Goal: Task Accomplishment & Management: Manage account settings

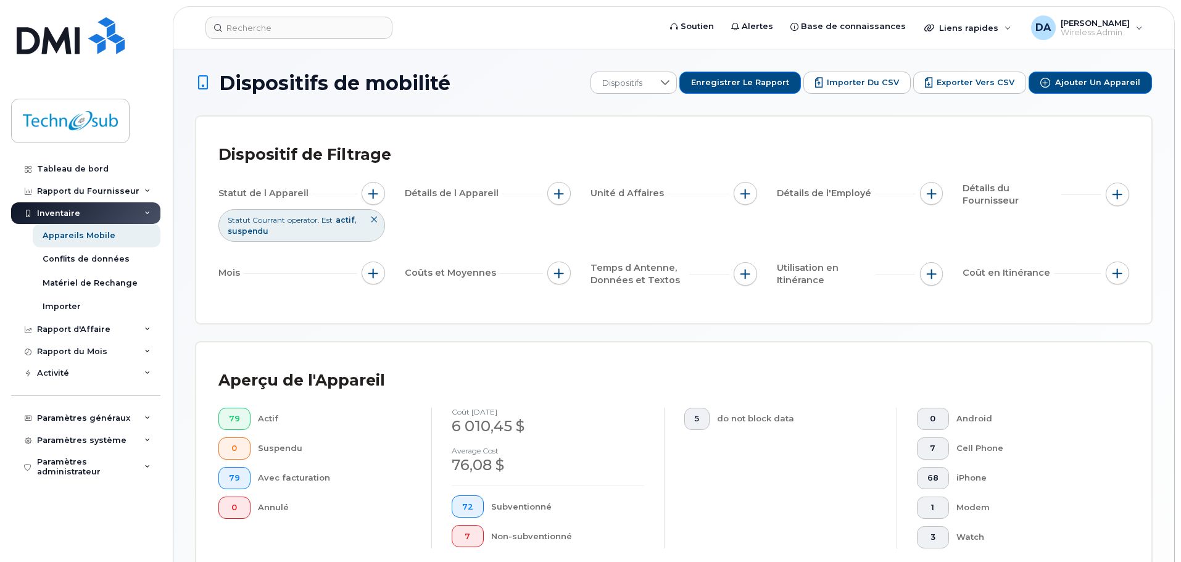
scroll to position [302, 0]
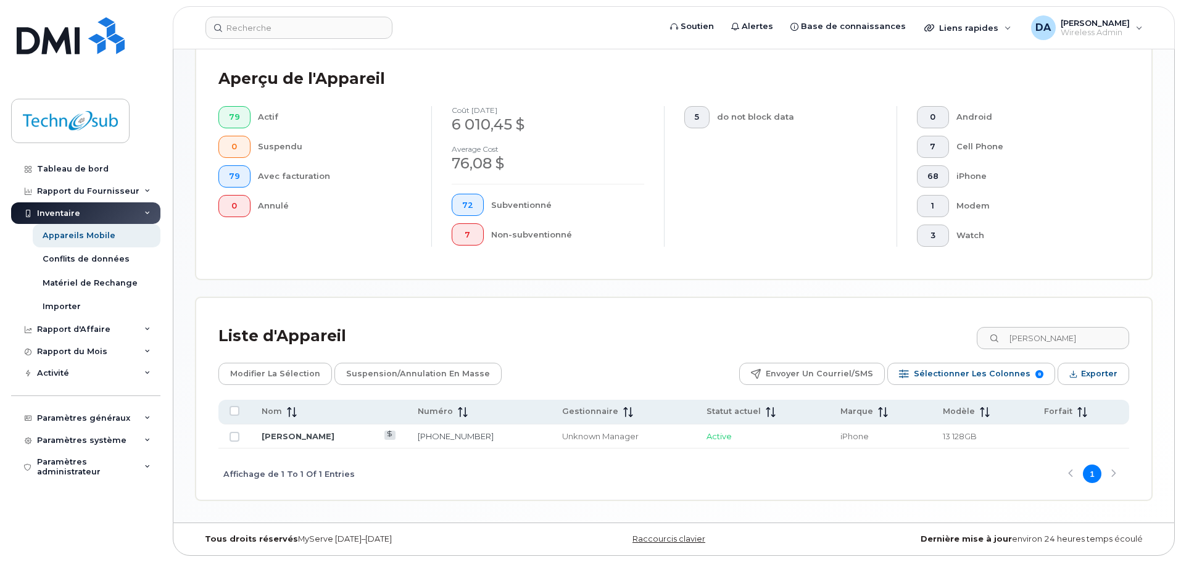
click at [1147, 170] on div "Aperçu de l'Appareil 79 Actif 0 Suspendu 79 Avec facturation 0 Annulé coût Augu…" at bounding box center [673, 160] width 955 height 238
drag, startPoint x: 1091, startPoint y: 344, endPoint x: 988, endPoint y: 336, distance: 103.4
click at [990, 337] on input "kerry" at bounding box center [1053, 338] width 154 height 22
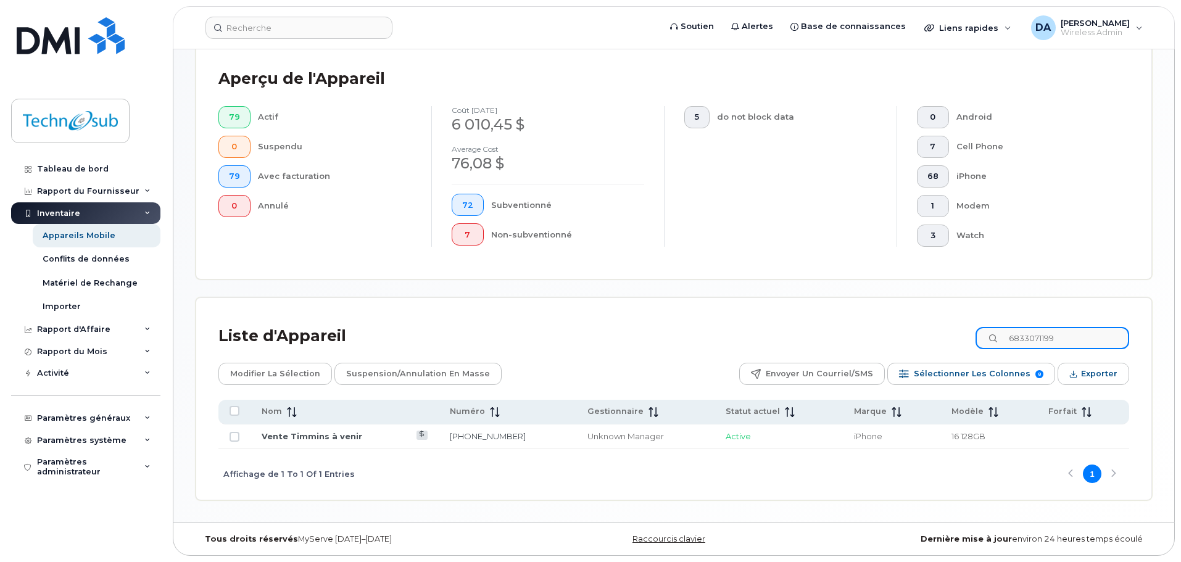
type input "6833071199"
click at [350, 439] on link "Vente Timmins à venir" at bounding box center [312, 436] width 101 height 10
click at [334, 436] on link "Vente Timmins à venir" at bounding box center [312, 436] width 101 height 10
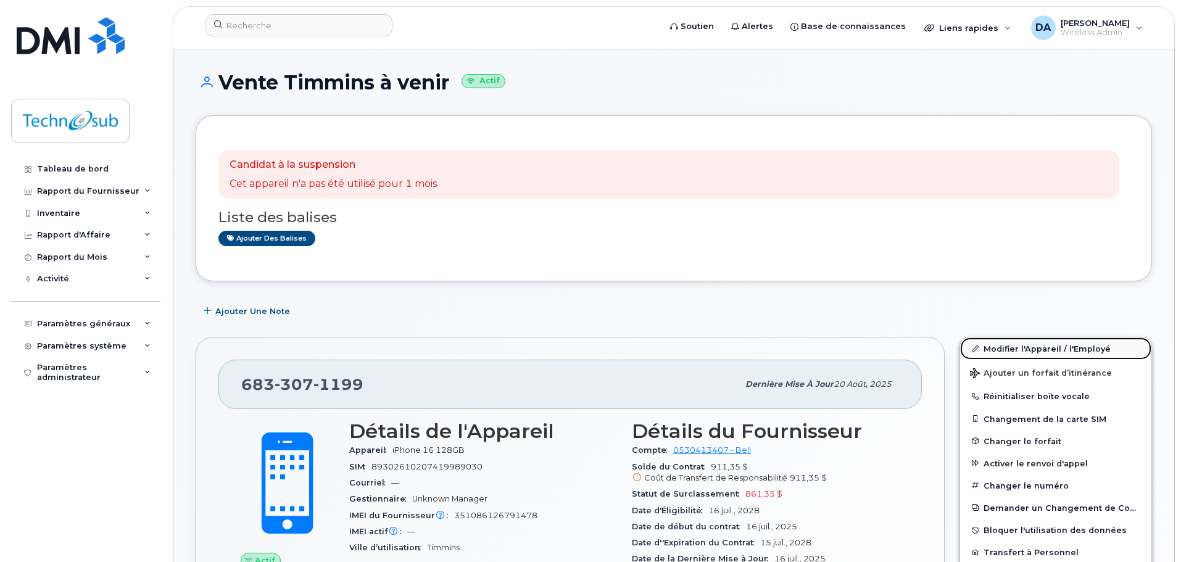
click at [1010, 346] on link "Modifier l'Appareil / l'Employé" at bounding box center [1055, 349] width 191 height 22
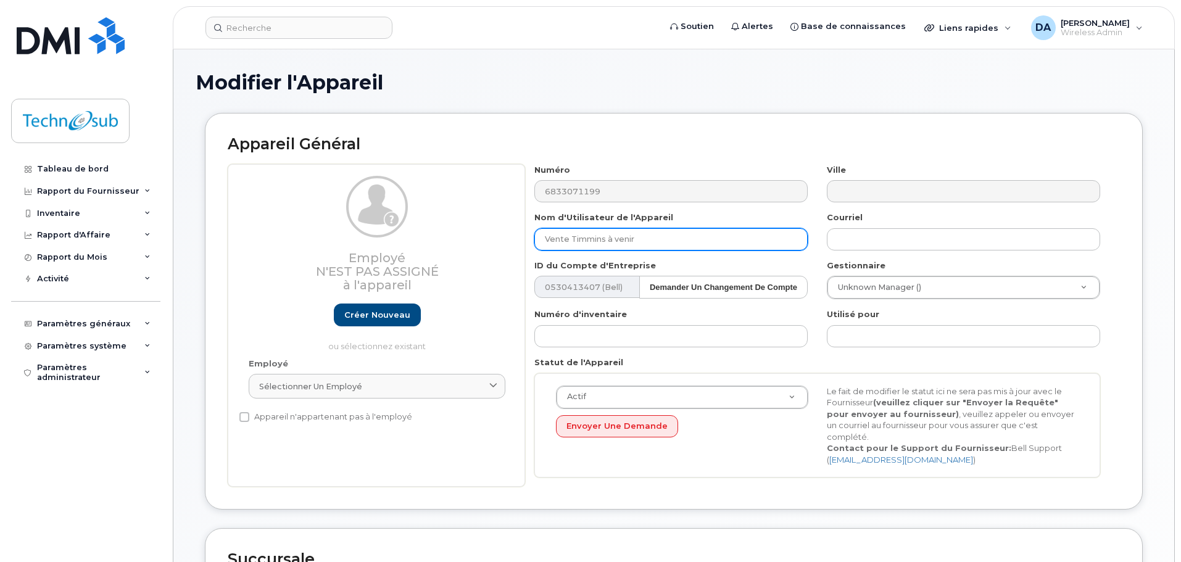
drag, startPoint x: 682, startPoint y: 238, endPoint x: 479, endPoint y: 209, distance: 205.2
click at [480, 209] on div "Employé N'est pas assigné à l'appareil Créer nouveau ou sélectionnez existant E…" at bounding box center [674, 325] width 893 height 323
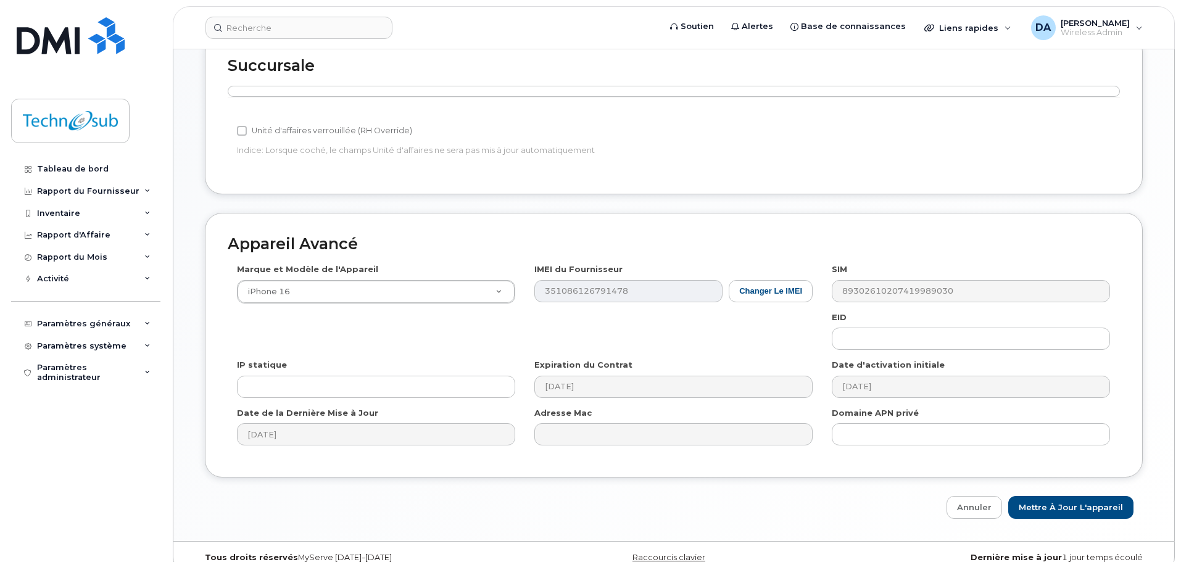
scroll to position [501, 0]
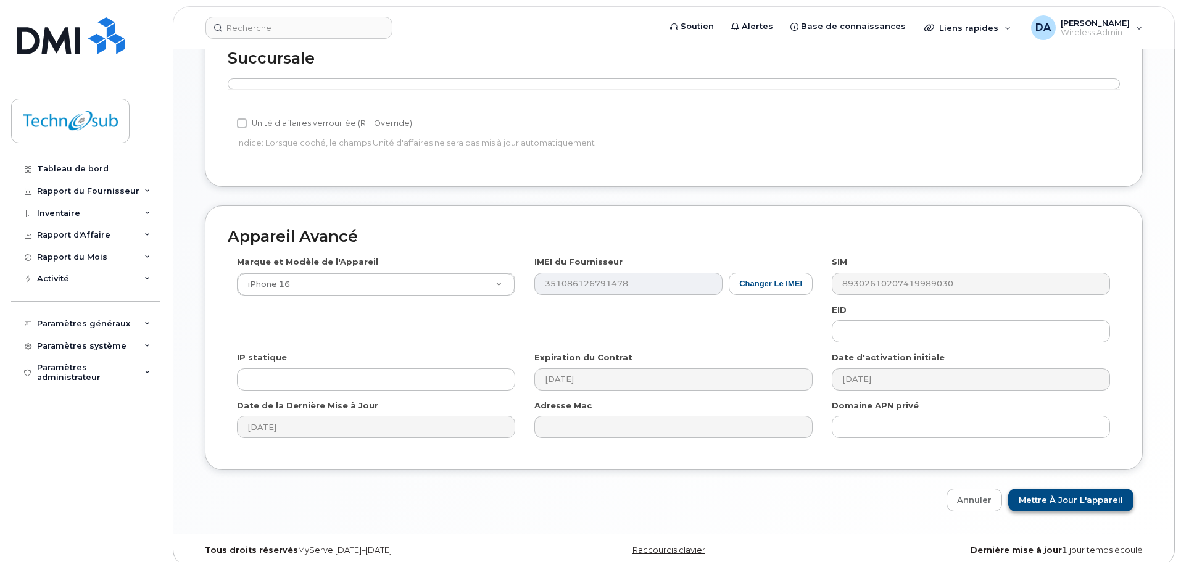
type input "Michel Viel"
click at [1091, 489] on input "Mettre à jour l'appareil" at bounding box center [1071, 500] width 125 height 23
type input "Sauvegarde..."
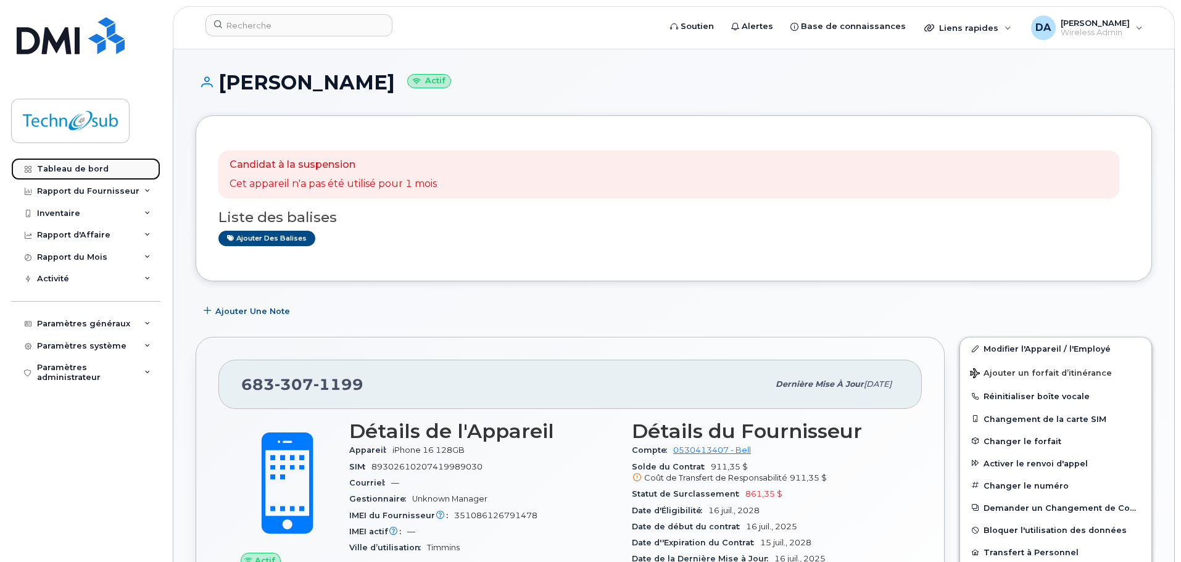
click at [112, 163] on link "Tableau de bord" at bounding box center [85, 169] width 149 height 22
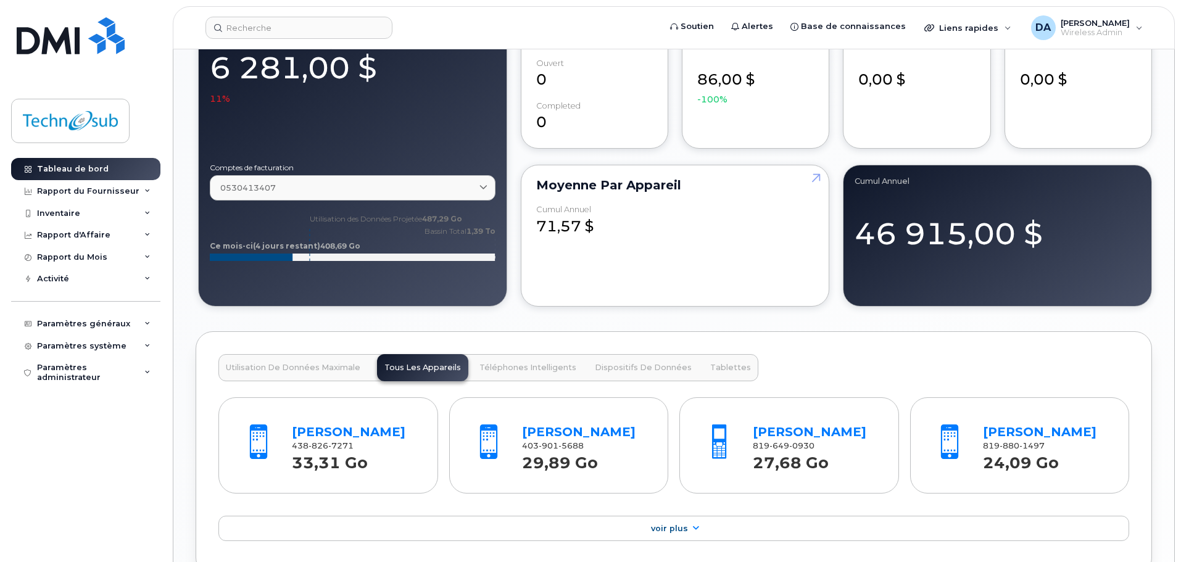
scroll to position [1111, 0]
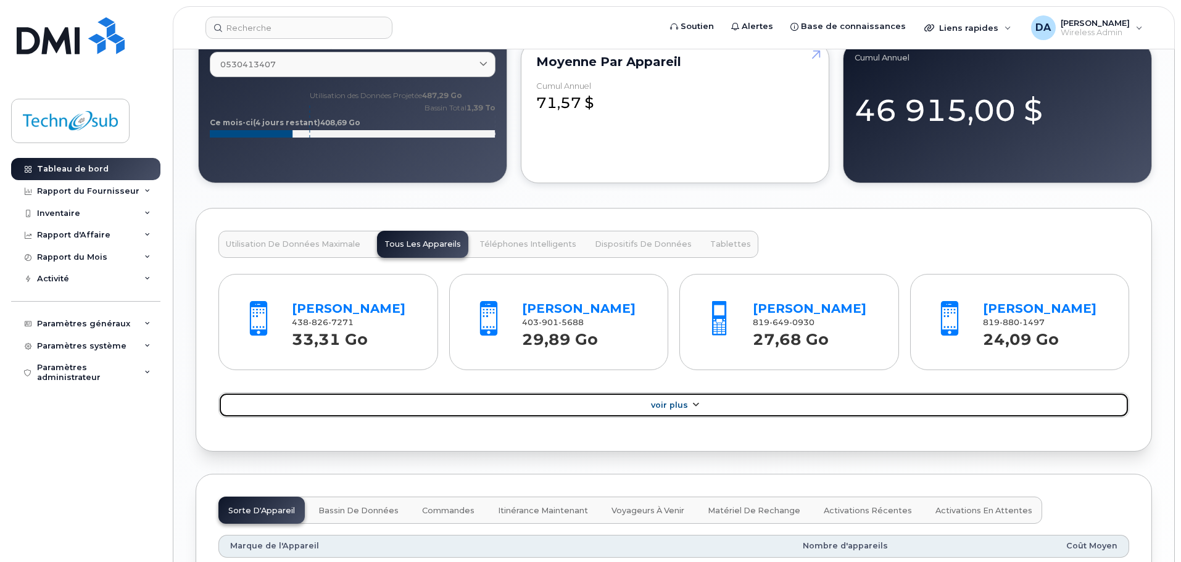
click at [614, 409] on link "Voir Plus" at bounding box center [673, 406] width 911 height 26
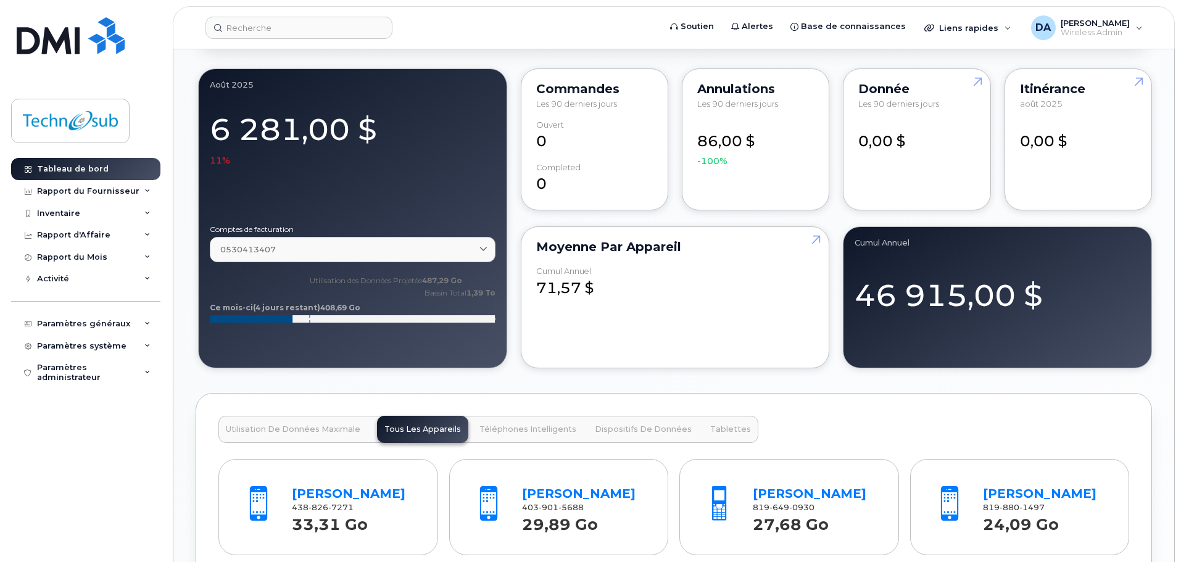
scroll to position [864, 0]
